Goal: Information Seeking & Learning: Learn about a topic

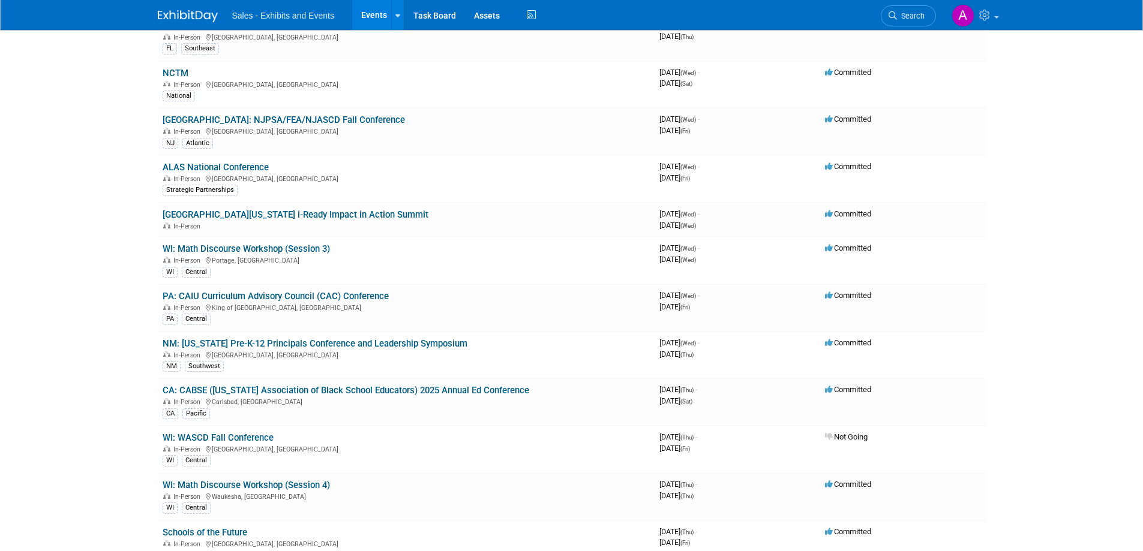
scroll to position [199, 0]
click at [411, 341] on link "NM: [US_STATE] Pre-K-12 Principals Conference and Leadership Symposium" at bounding box center [315, 343] width 305 height 11
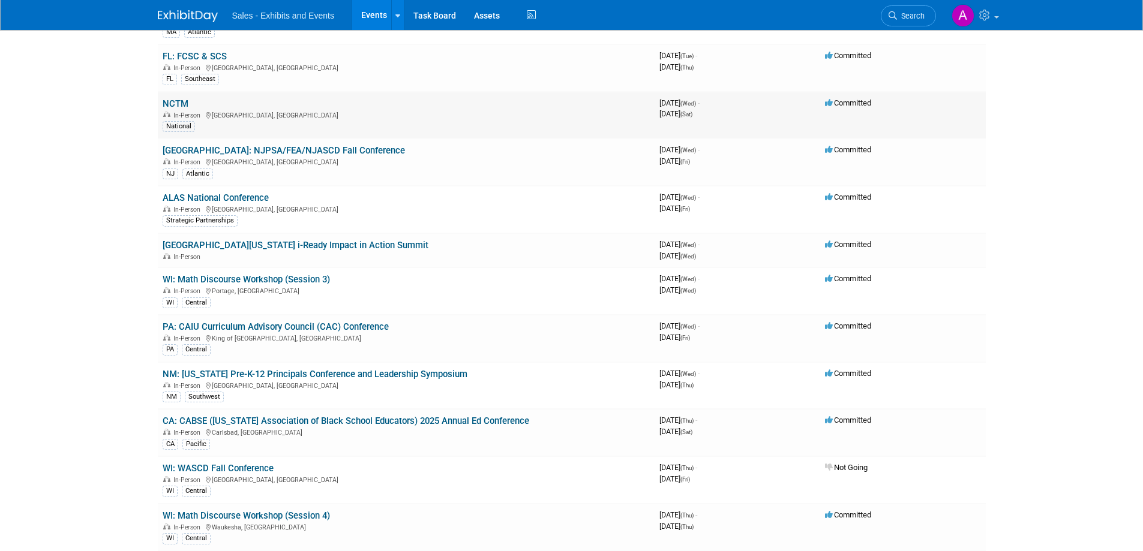
scroll to position [168, 0]
click at [316, 371] on link "NM: [US_STATE] Pre-K-12 Principals Conference and Leadership Symposium" at bounding box center [315, 373] width 305 height 11
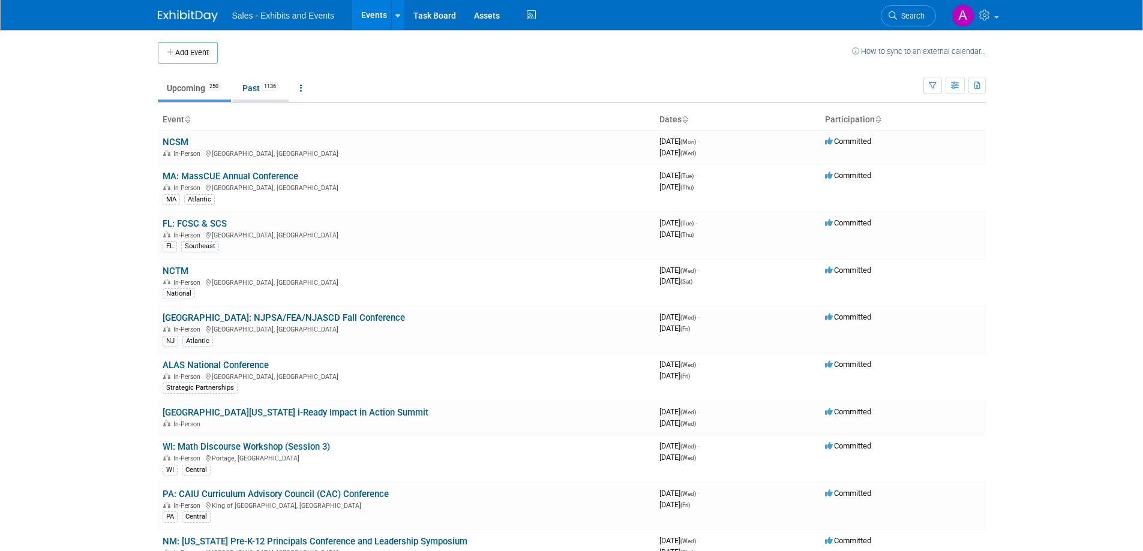
click at [250, 89] on link "Past 1136" at bounding box center [260, 88] width 55 height 23
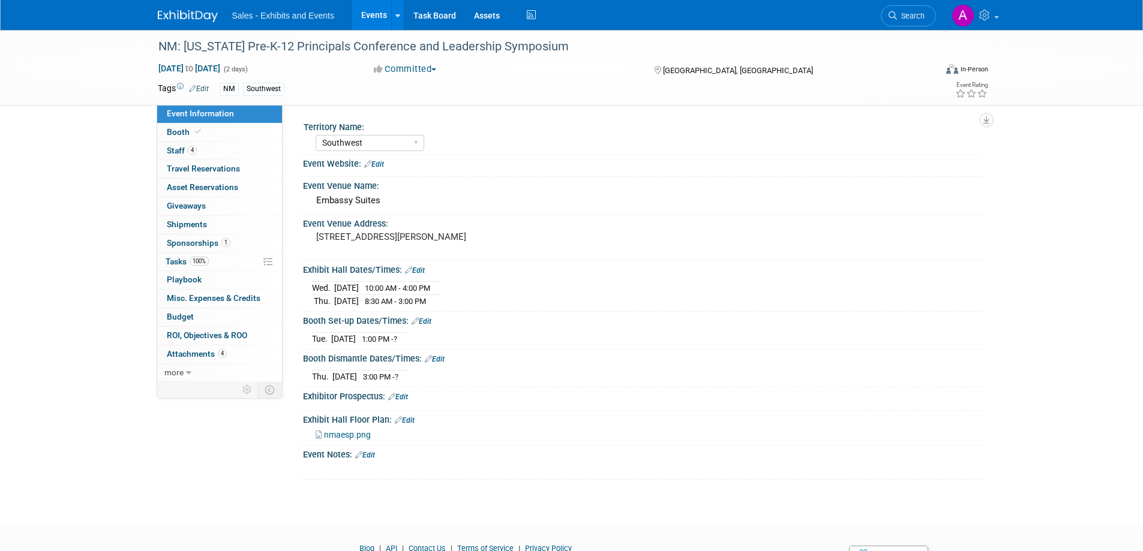
select select "Southwest"
click at [192, 242] on span "Sponsorships 1" at bounding box center [199, 243] width 64 height 10
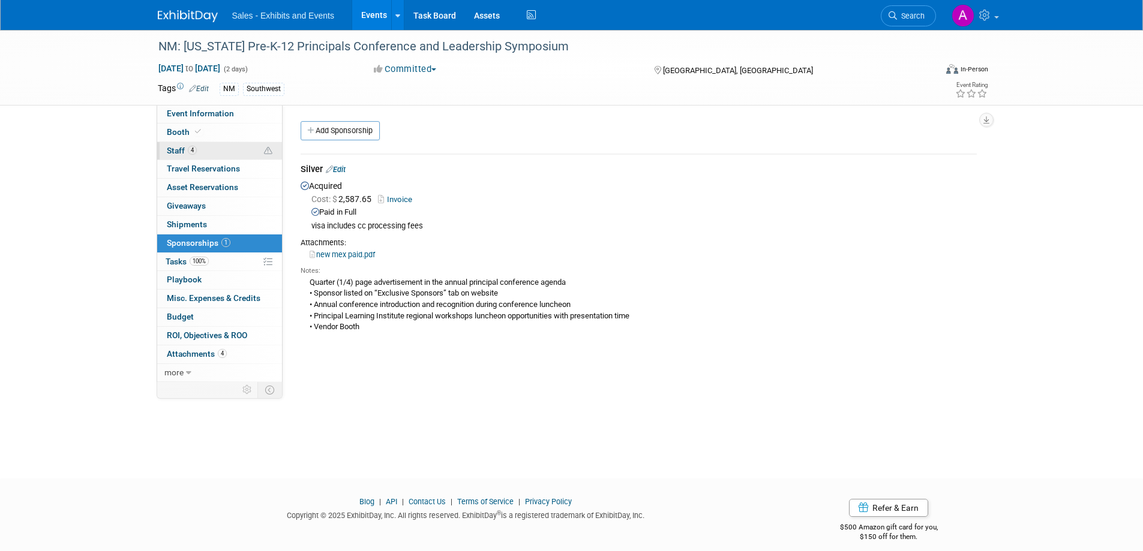
click at [215, 144] on link "4 Staff 4" at bounding box center [219, 151] width 125 height 18
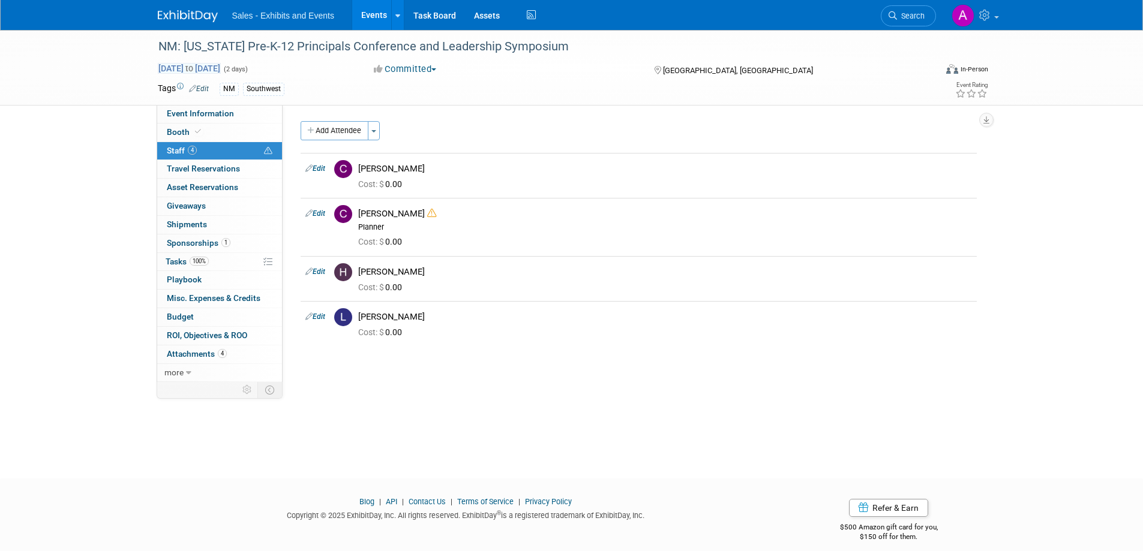
click at [188, 70] on span "Oct 15, 2025 to Oct 16, 2025" at bounding box center [189, 68] width 63 height 11
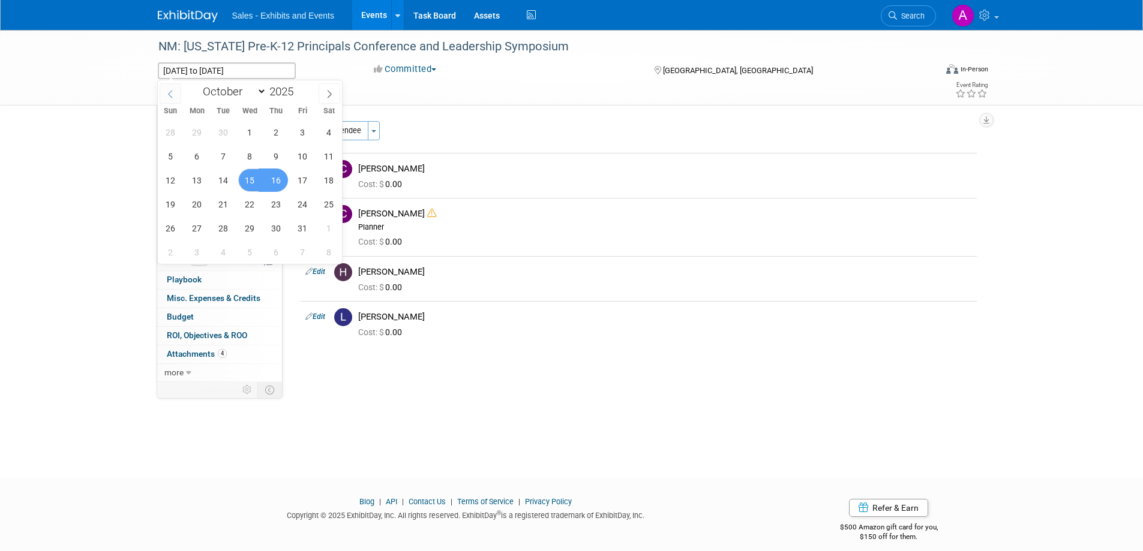
click at [176, 94] on span at bounding box center [171, 93] width 22 height 20
select select "8"
click at [86, 68] on div "NM: New Mexico Pre-K-12 Principals Conference and Leadership Symposium Oct 15, …" at bounding box center [571, 68] width 1143 height 76
